Goal: Task Accomplishment & Management: Manage account settings

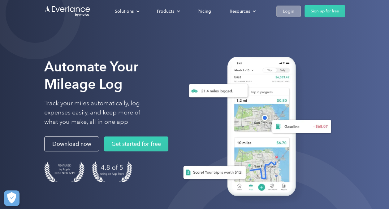
click at [293, 13] on div "Login" at bounding box center [288, 11] width 11 height 8
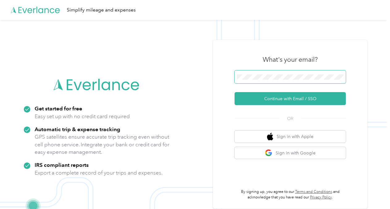
click at [281, 72] on span at bounding box center [290, 76] width 111 height 13
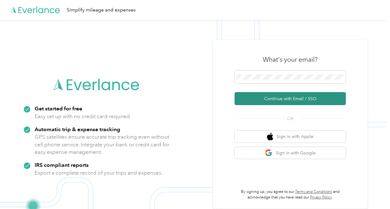
click at [291, 97] on button "Continue with Email / SSO" at bounding box center [290, 98] width 111 height 13
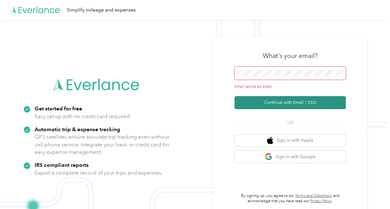
click at [262, 105] on button "Continue with Email / SSO" at bounding box center [290, 102] width 111 height 13
click at [257, 101] on button "Continue with Email / SSO" at bounding box center [290, 102] width 111 height 13
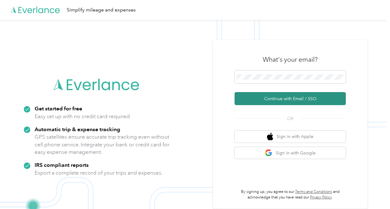
click at [278, 103] on button "Continue with Email / SSO" at bounding box center [290, 98] width 111 height 13
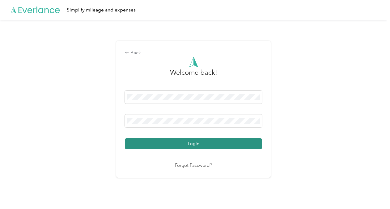
click at [192, 141] on button "Login" at bounding box center [193, 143] width 137 height 11
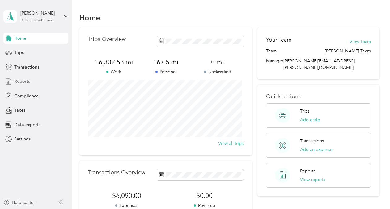
click at [20, 81] on span "Reports" at bounding box center [22, 81] width 16 height 6
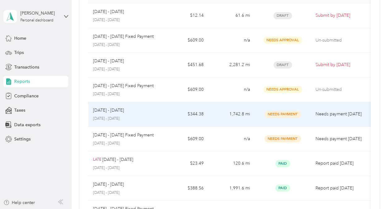
scroll to position [93, 0]
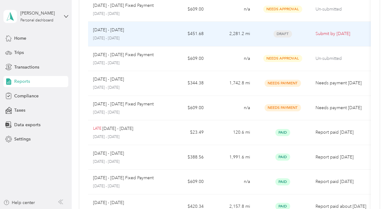
click at [165, 34] on td "$451.68" at bounding box center [185, 34] width 46 height 25
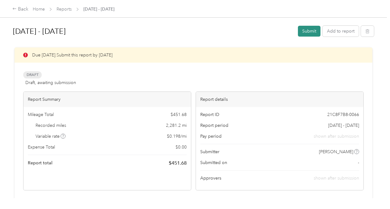
click at [310, 30] on button "Submit" at bounding box center [309, 31] width 23 height 11
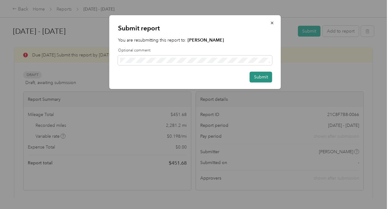
click at [259, 77] on button "Submit" at bounding box center [261, 76] width 23 height 11
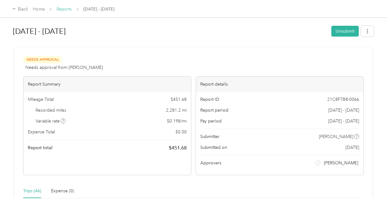
click at [61, 11] on link "Reports" at bounding box center [64, 8] width 15 height 5
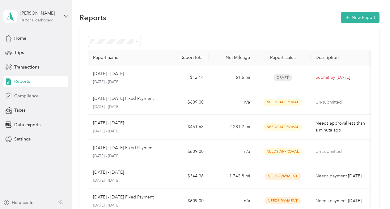
click at [31, 94] on span "Compliance" at bounding box center [26, 95] width 24 height 6
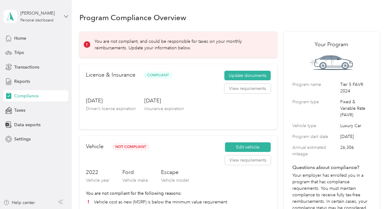
click at [65, 15] on icon at bounding box center [66, 16] width 4 height 2
click at [29, 51] on div "Log out" at bounding box center [21, 51] width 24 height 6
